Goal: Transaction & Acquisition: Purchase product/service

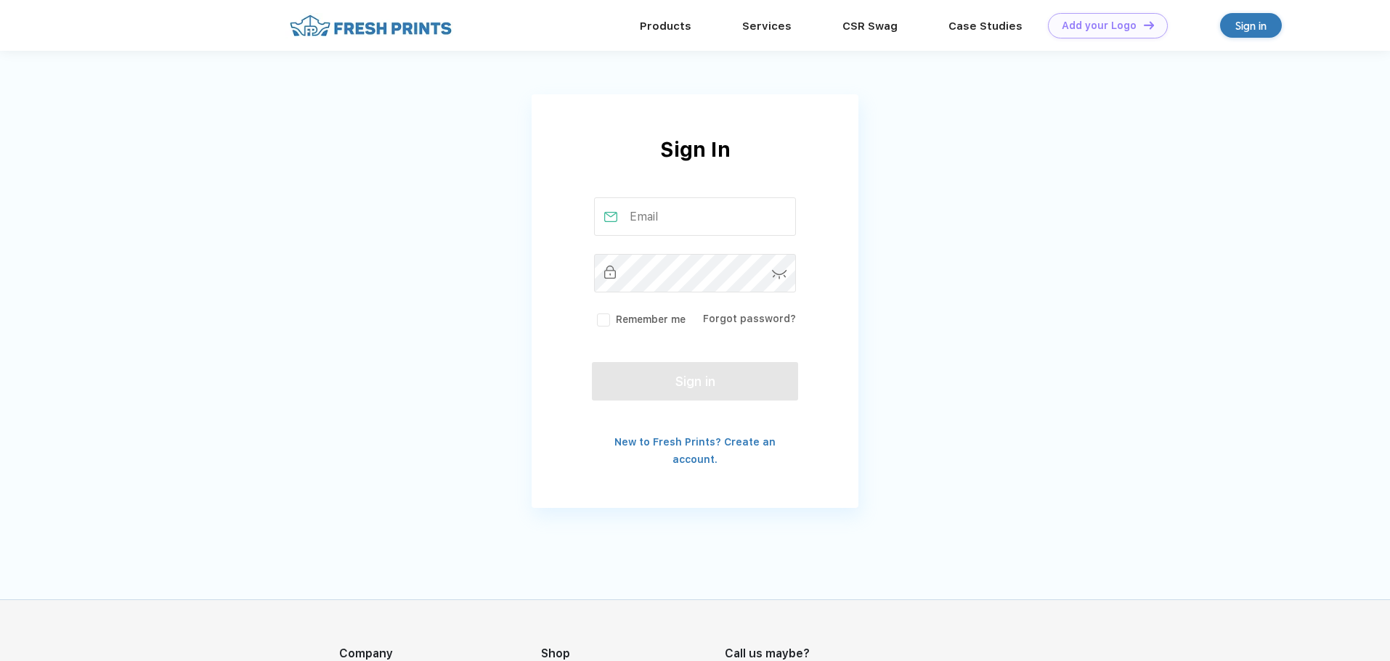
click at [675, 212] on input "text" at bounding box center [695, 216] width 203 height 38
type input "lstake@corcon-usa.com"
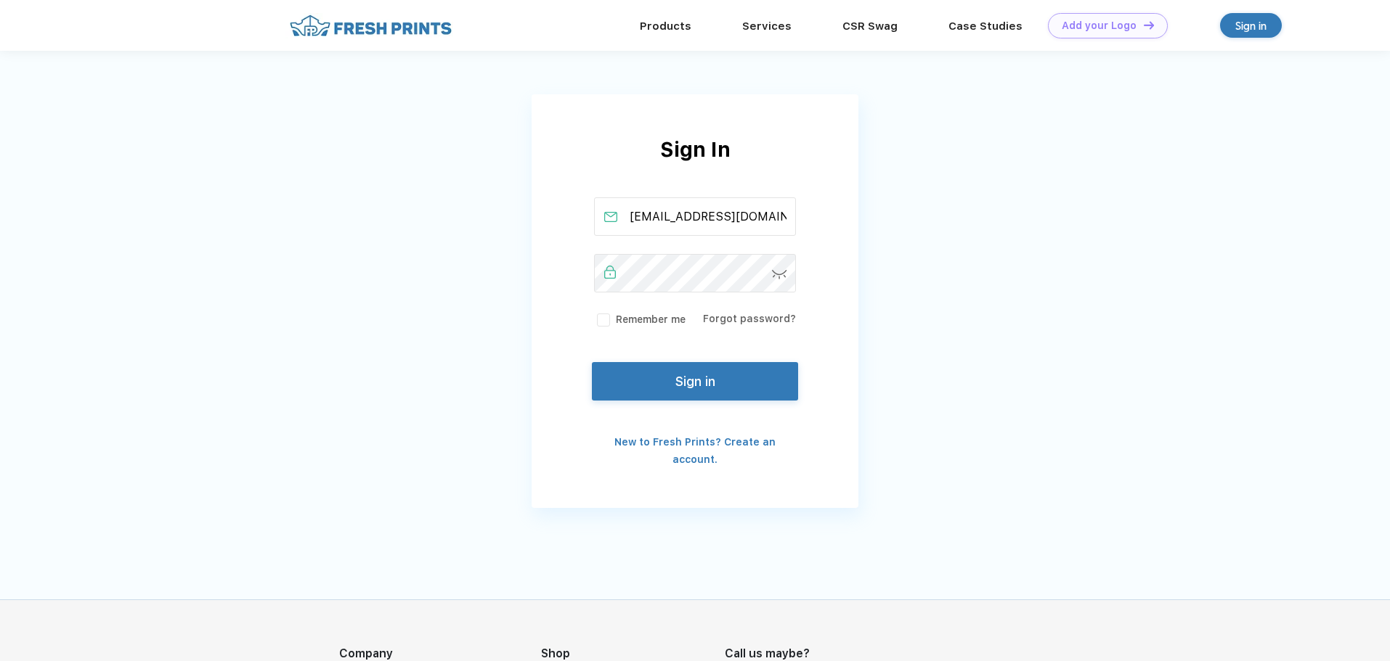
click at [597, 321] on label "Remember me" at bounding box center [639, 319] width 91 height 15
click at [0, 0] on input "Remember me" at bounding box center [0, 0] width 0 height 0
click at [683, 377] on button "Sign in" at bounding box center [695, 378] width 206 height 38
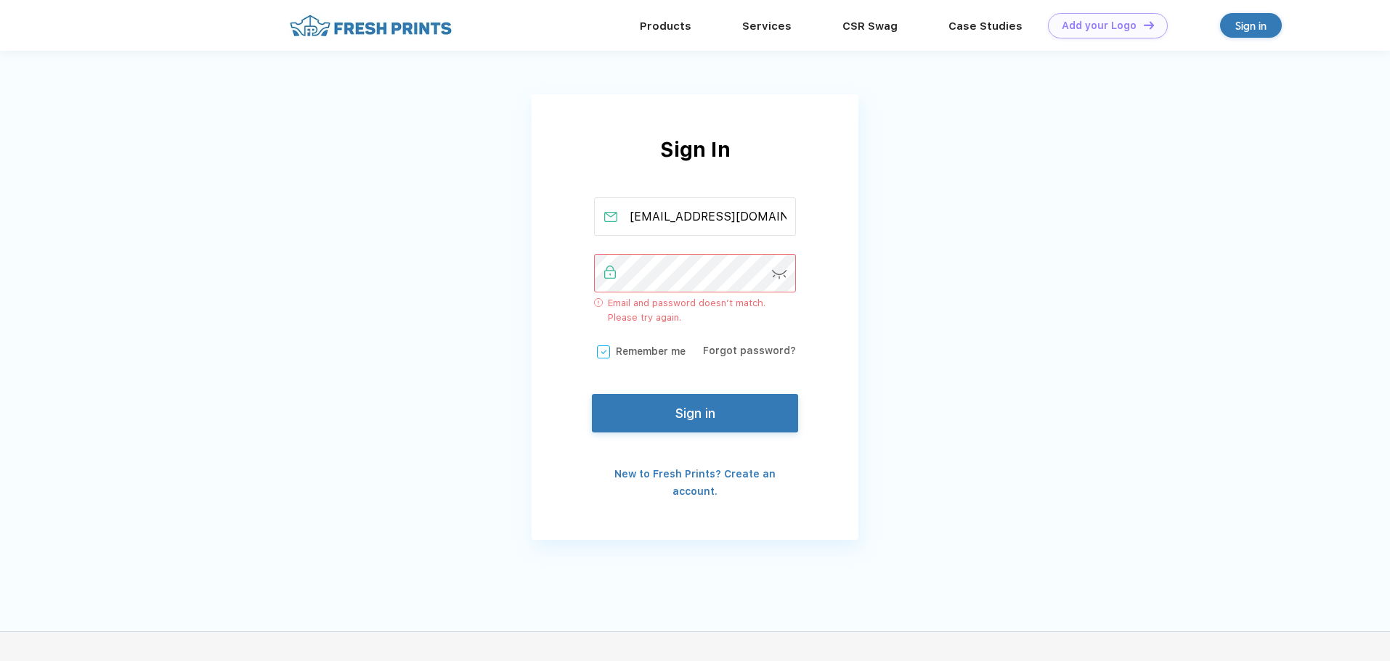
click at [778, 270] on img at bounding box center [779, 274] width 15 height 9
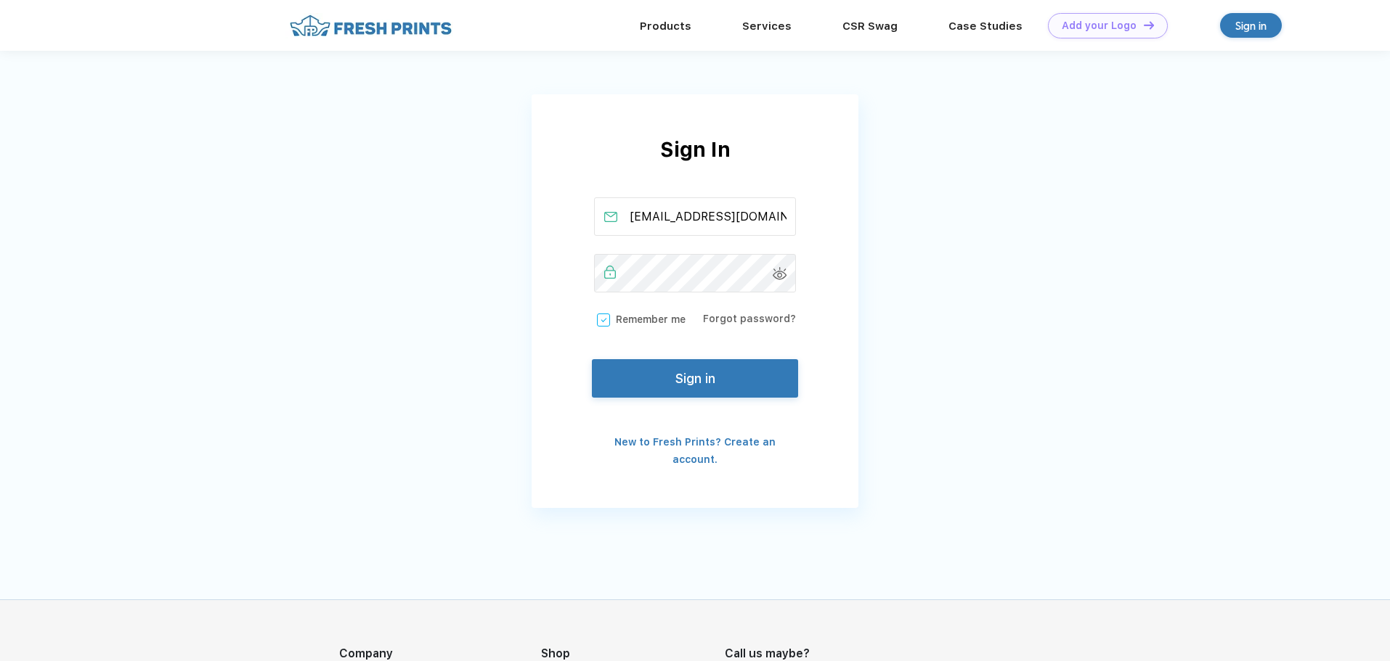
click at [684, 383] on button "Sign in" at bounding box center [695, 378] width 206 height 38
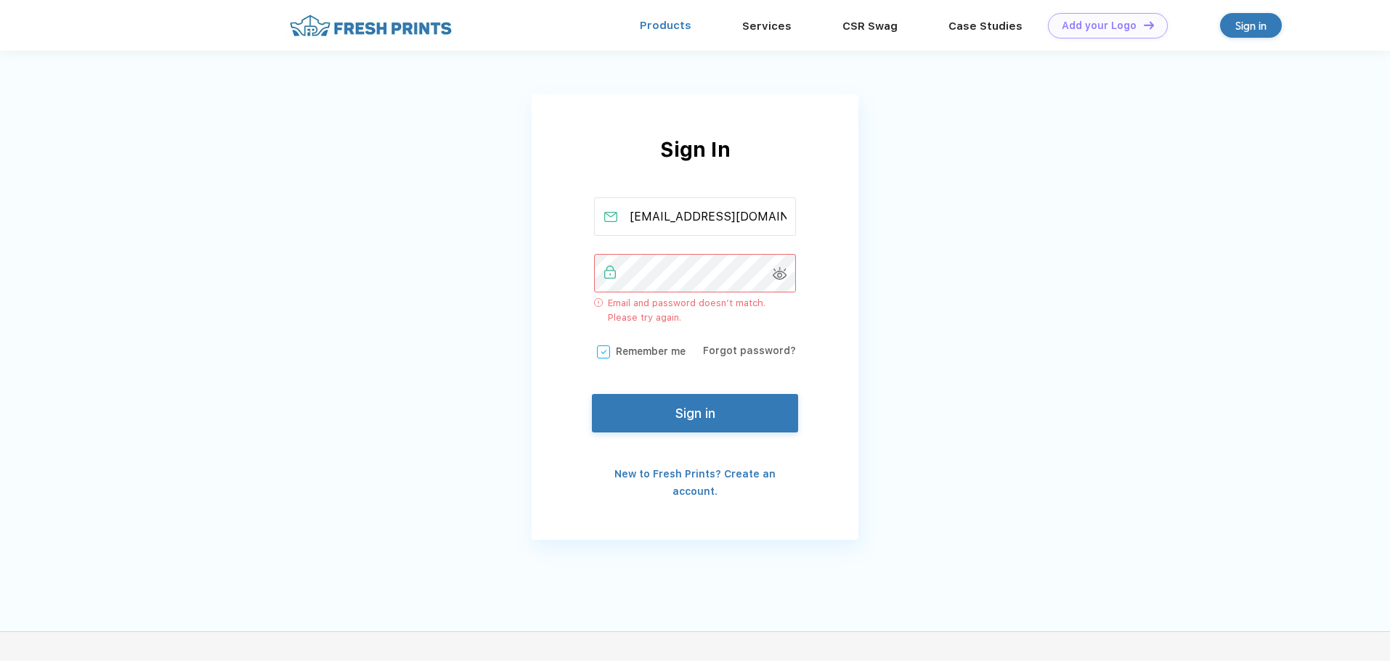
click at [675, 28] on link "Products" at bounding box center [666, 25] width 52 height 13
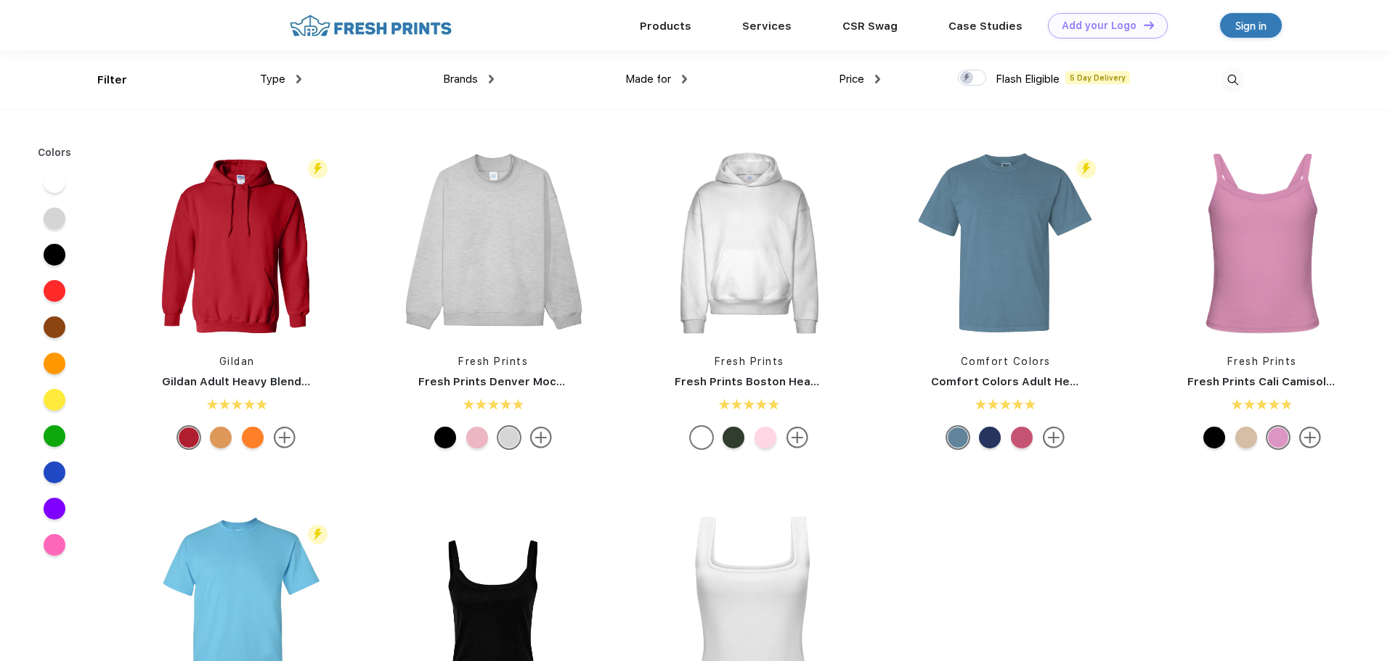
scroll to position [1, 0]
click at [269, 76] on span "Type" at bounding box center [272, 78] width 25 height 13
click at [118, 78] on div "Type Shirts Sweaters Bottoms Accessories Hats Tanks Jackets Jerseys Polos" at bounding box center [204, 79] width 193 height 59
click at [1233, 82] on img at bounding box center [1233, 80] width 24 height 24
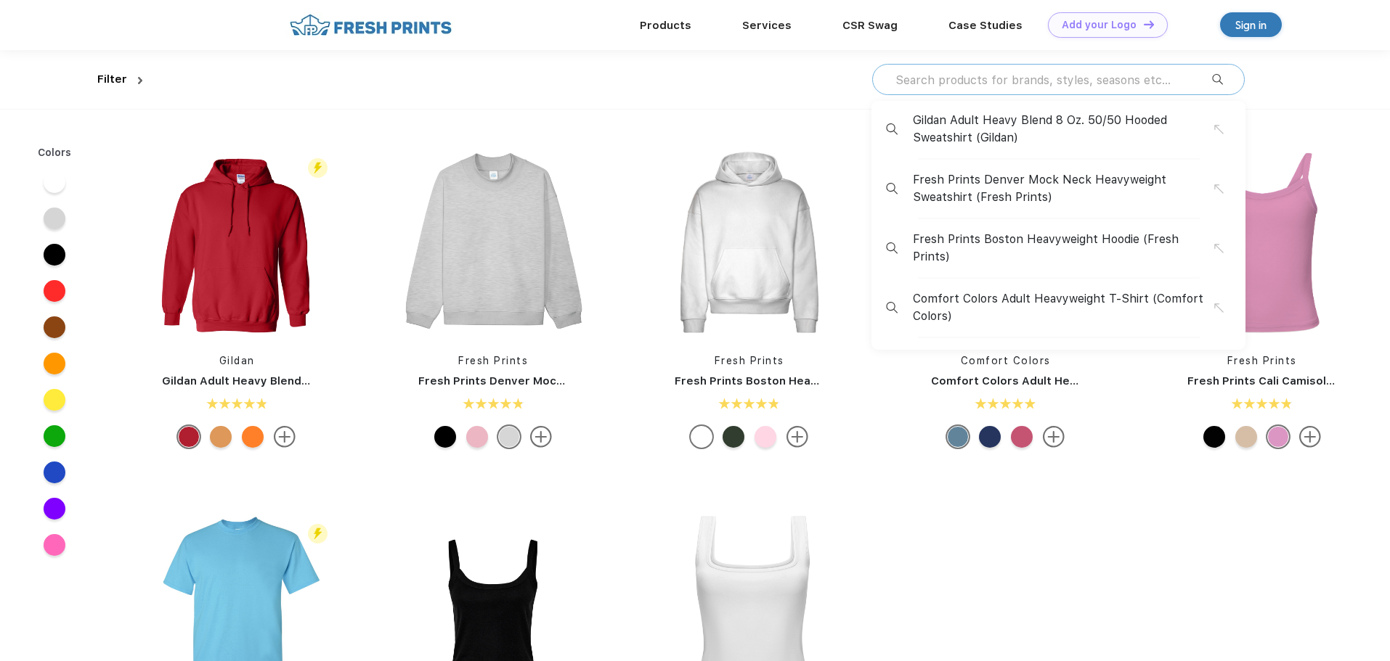
click at [1096, 86] on input "text" at bounding box center [1053, 80] width 318 height 16
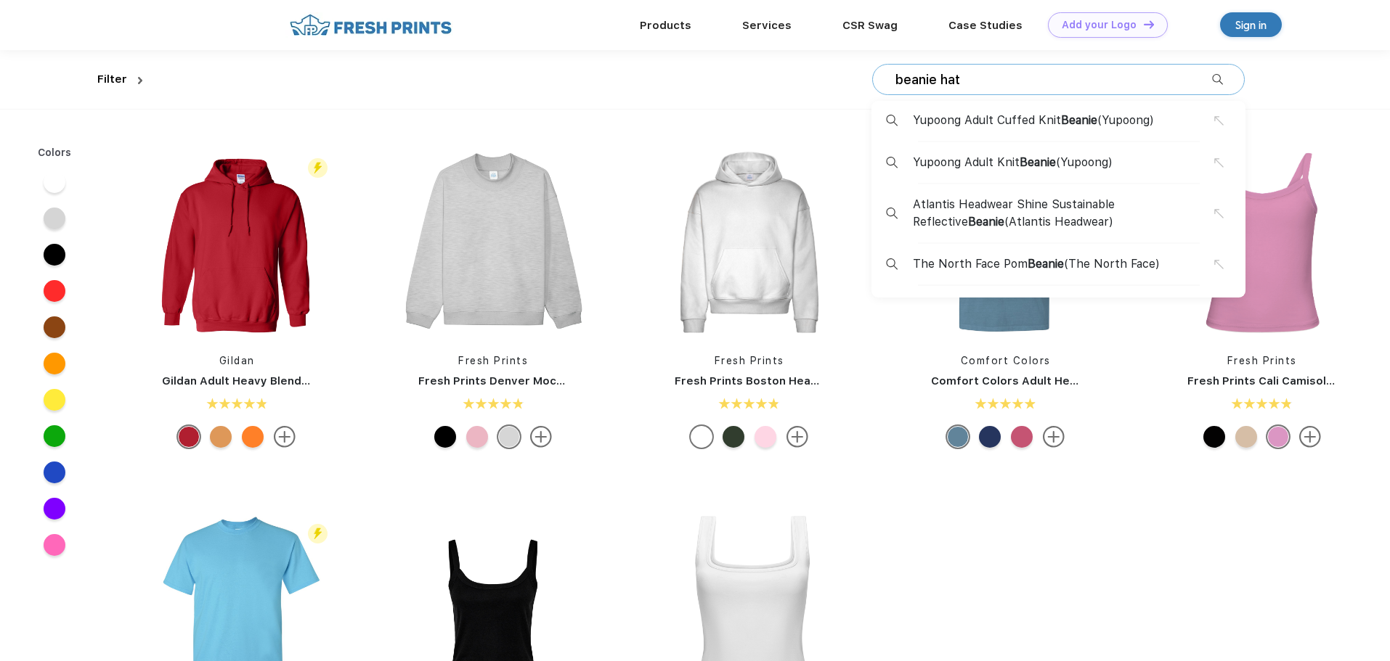
type input "beanie hat"
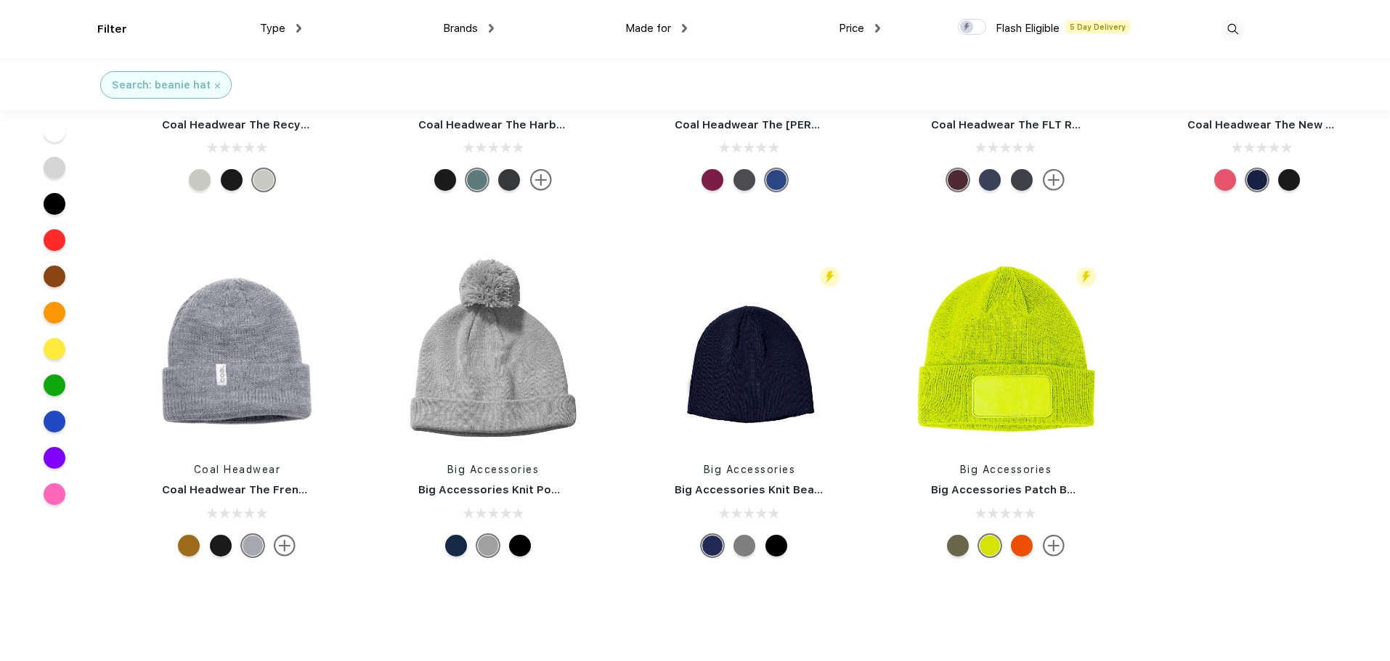
scroll to position [1452, 0]
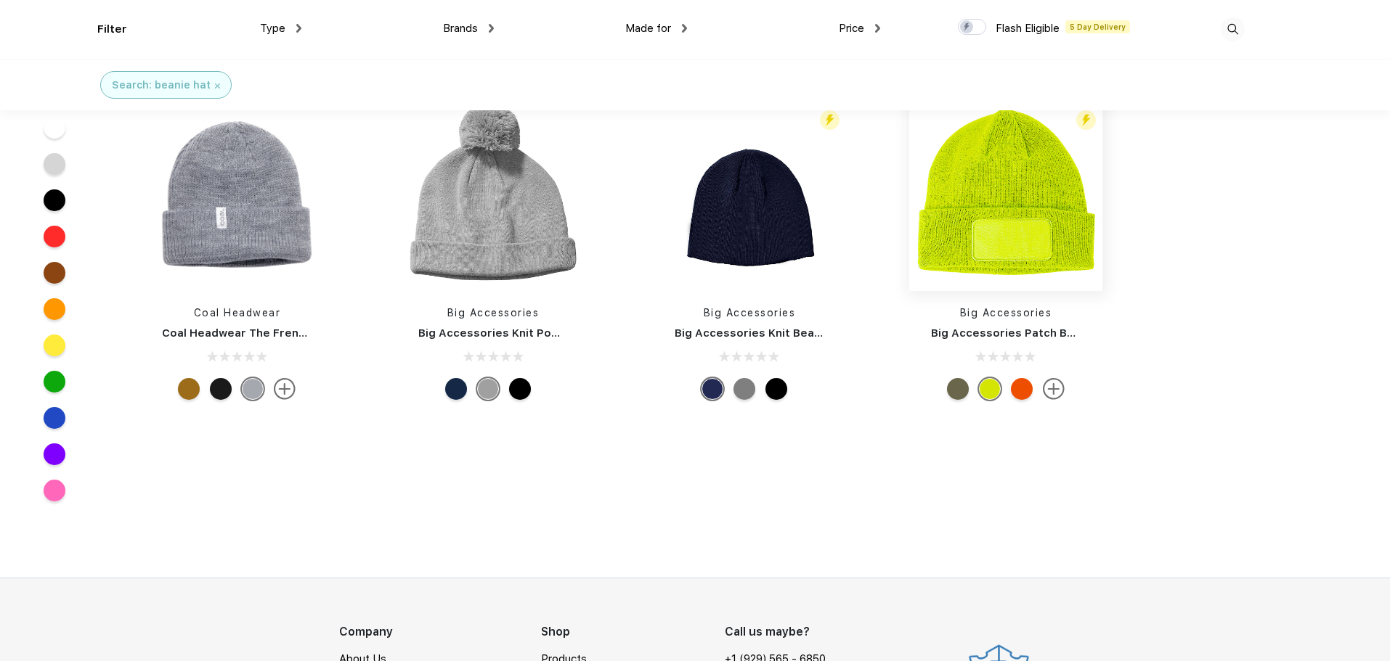
click at [1023, 248] on img at bounding box center [1005, 194] width 193 height 193
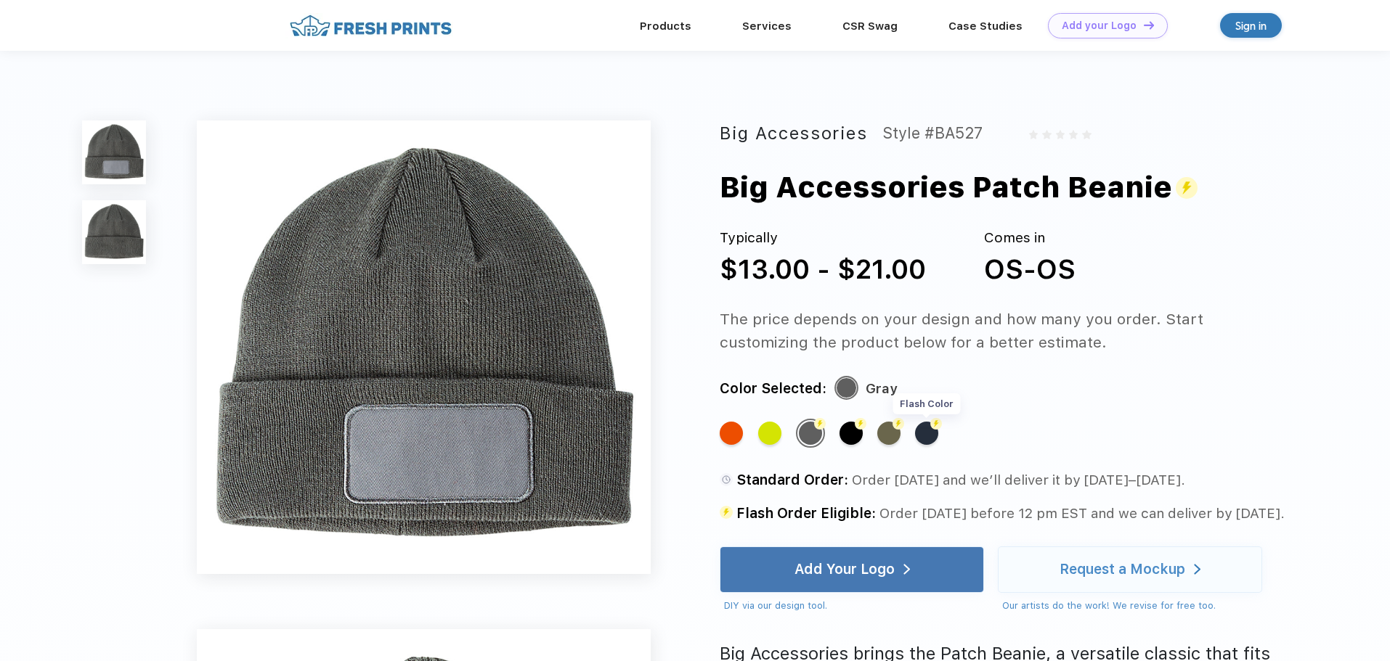
click at [932, 434] on div "Flash Color" at bounding box center [926, 433] width 23 height 23
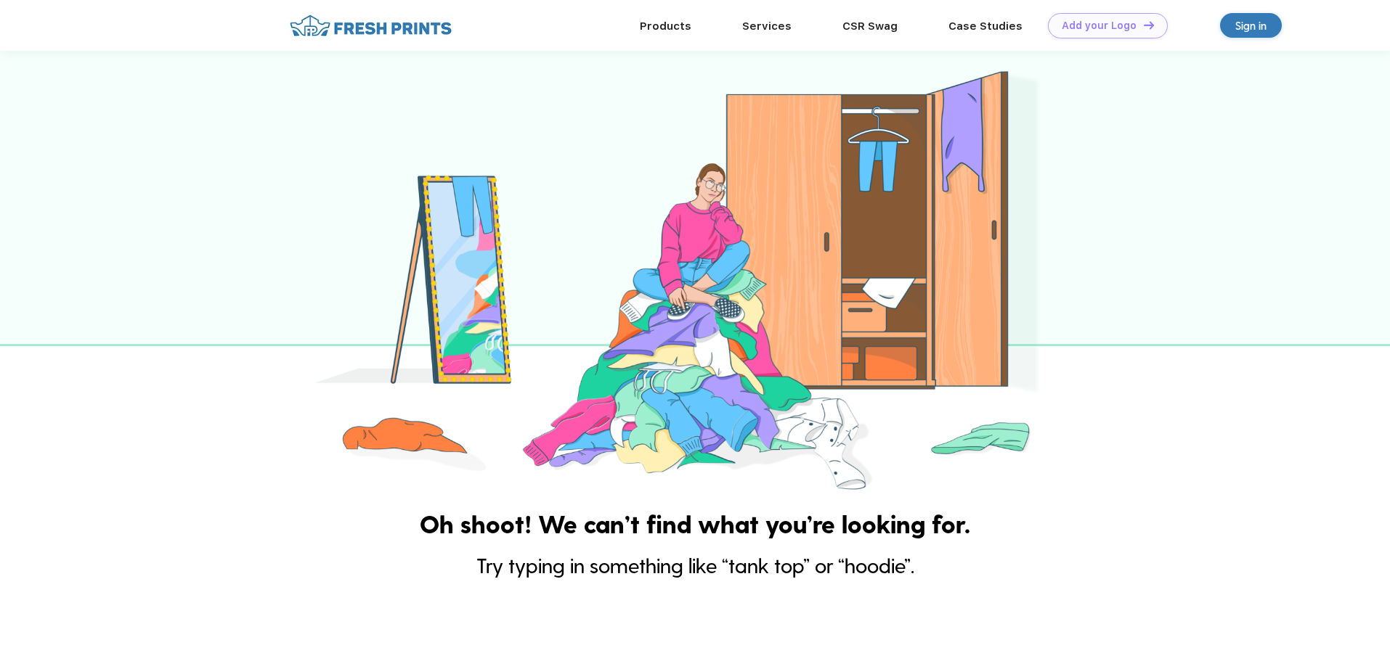
scroll to position [1396, 0]
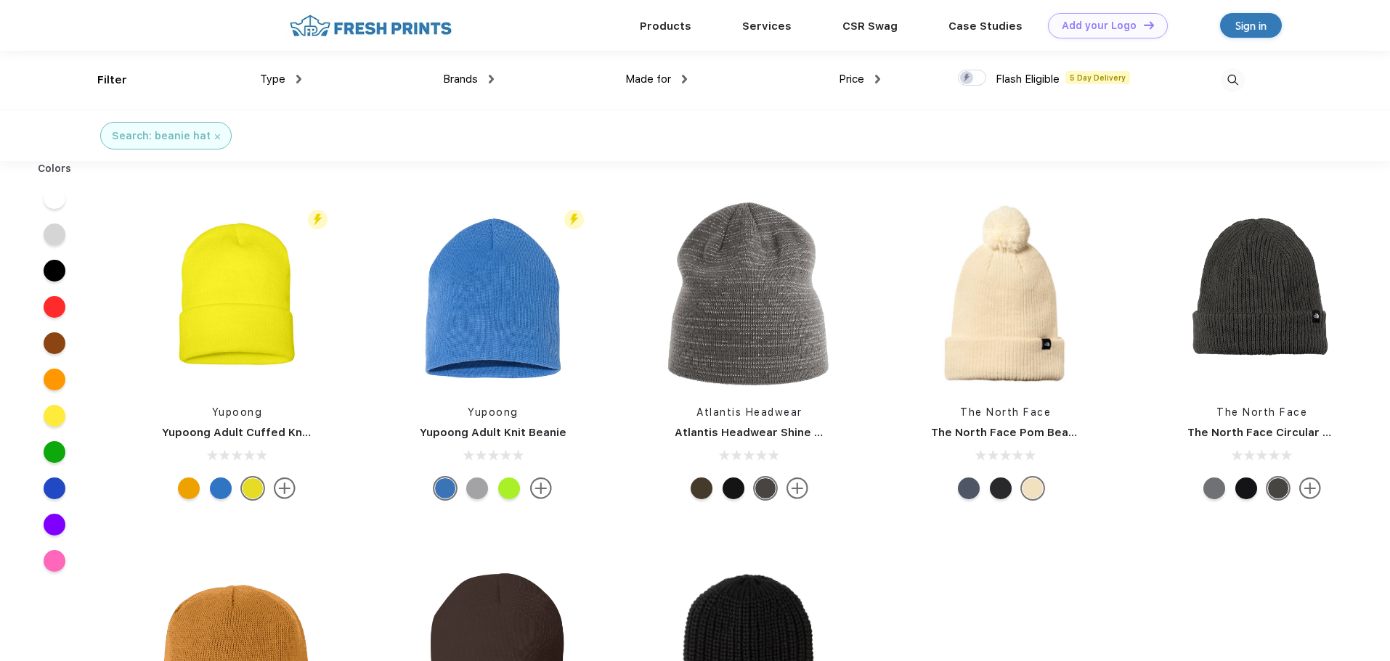
scroll to position [1, 0]
click at [473, 306] on img at bounding box center [492, 293] width 193 height 193
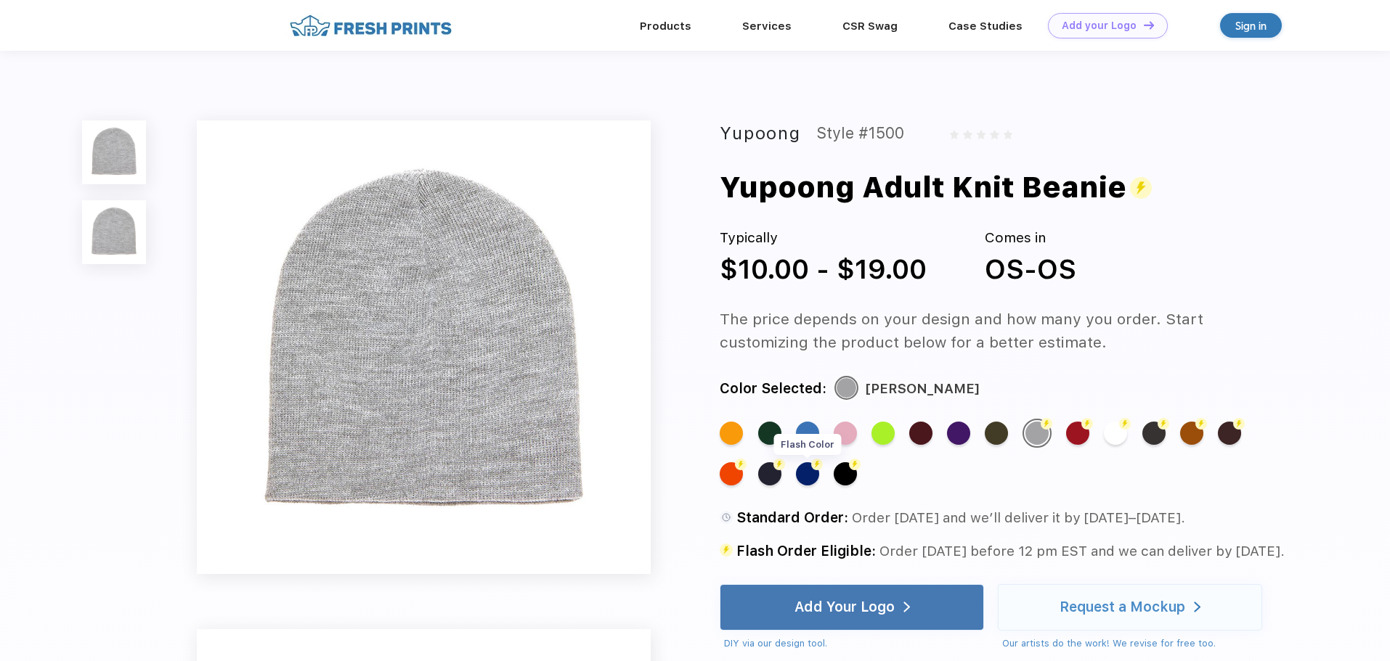
click at [806, 476] on div "Flash Color" at bounding box center [807, 474] width 23 height 23
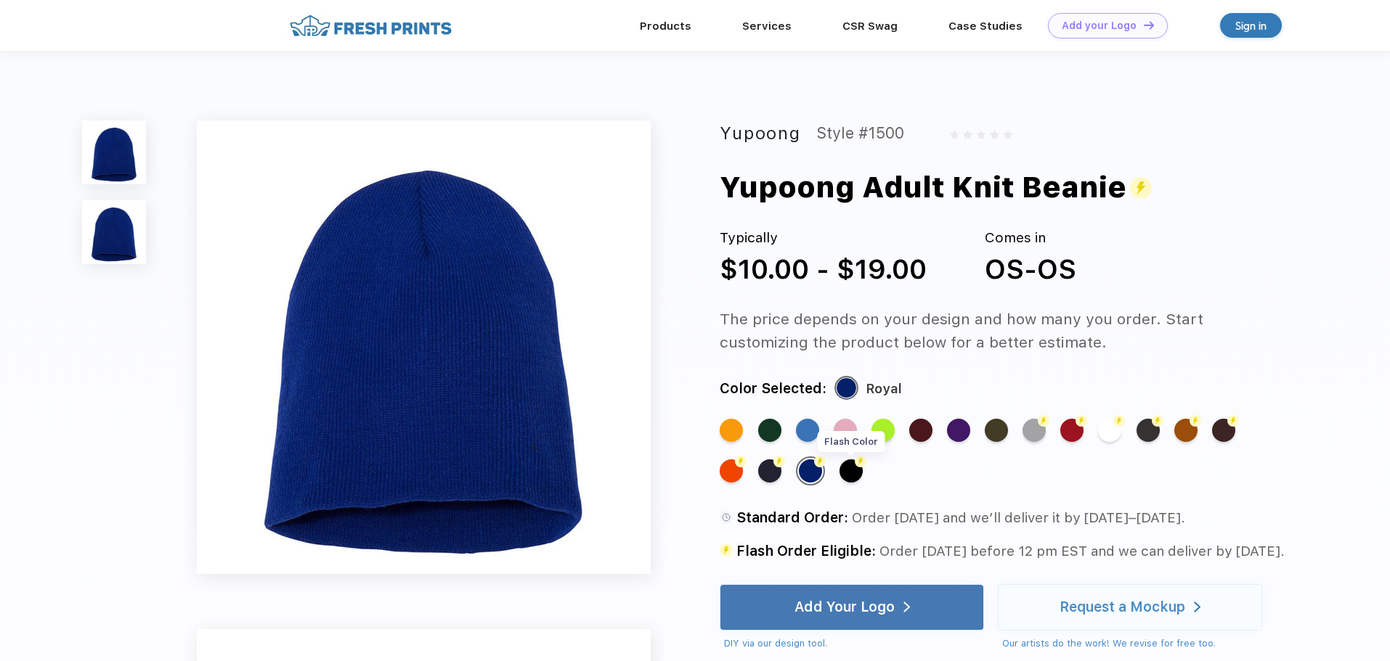
click at [859, 467] on img at bounding box center [861, 462] width 12 height 12
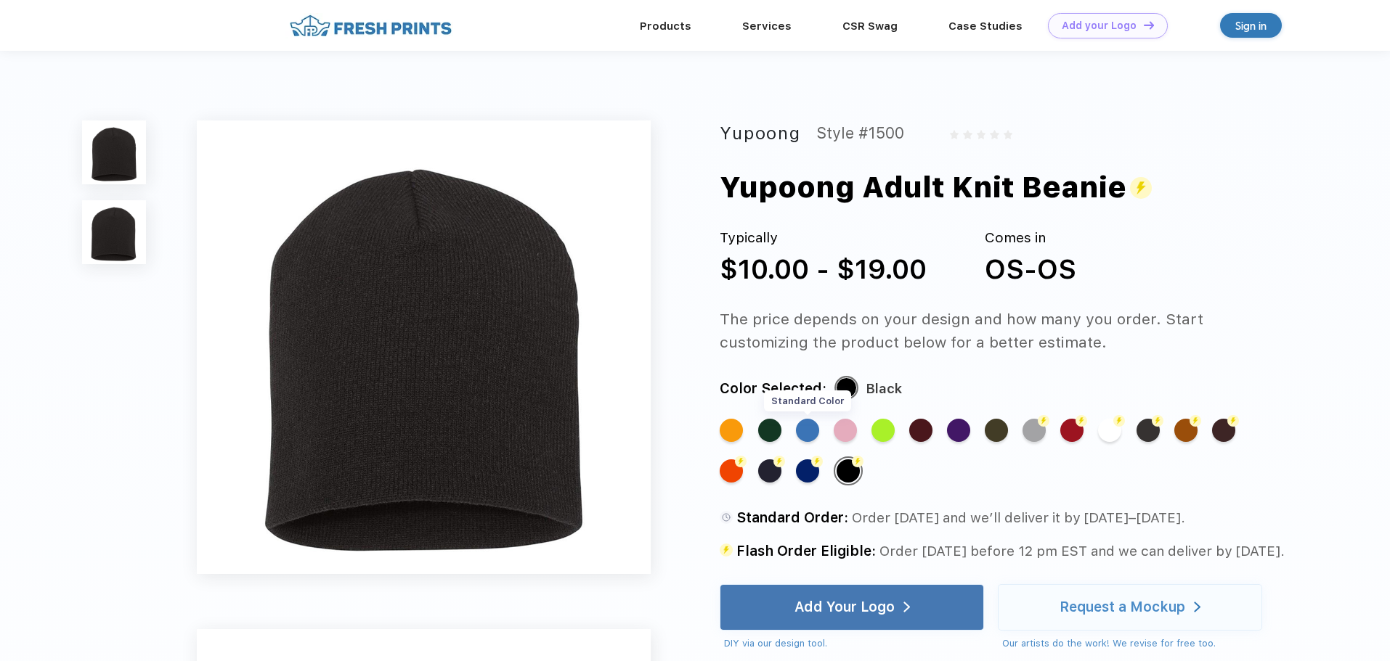
click at [805, 432] on div "Standard Color" at bounding box center [807, 430] width 23 height 23
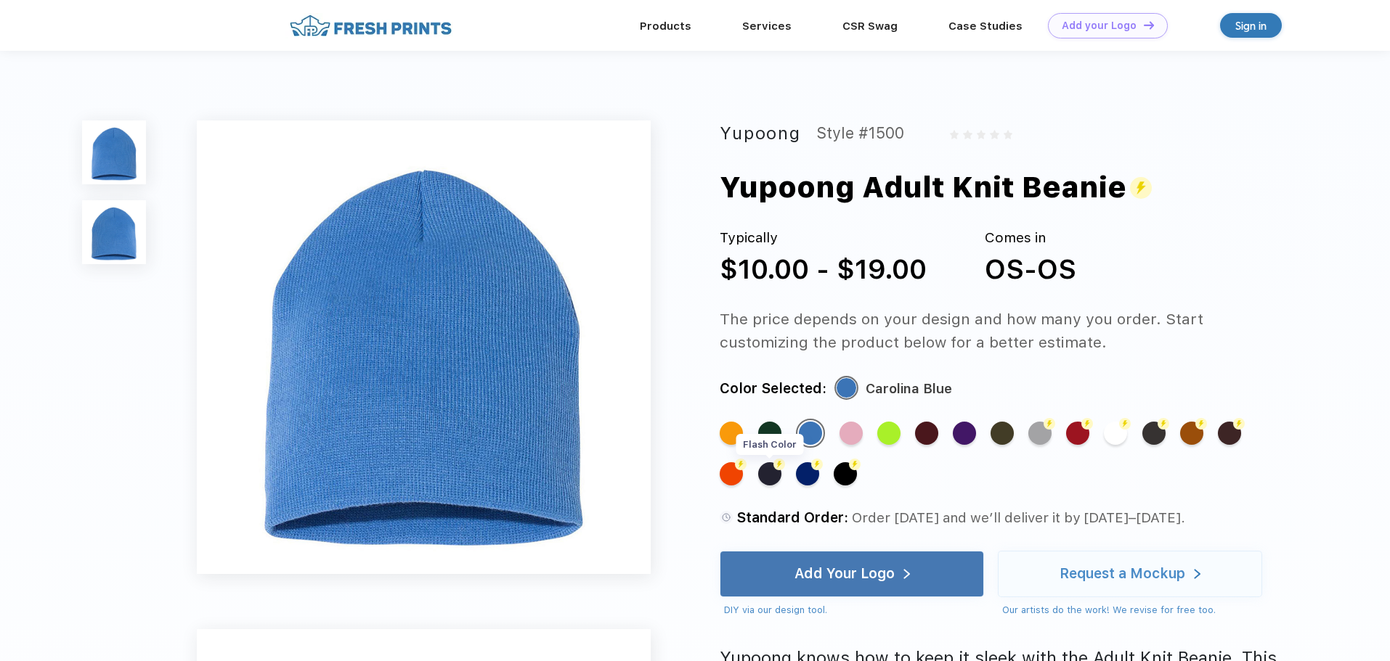
click at [768, 478] on div "Flash Color" at bounding box center [769, 474] width 23 height 23
